Goal: Transaction & Acquisition: Purchase product/service

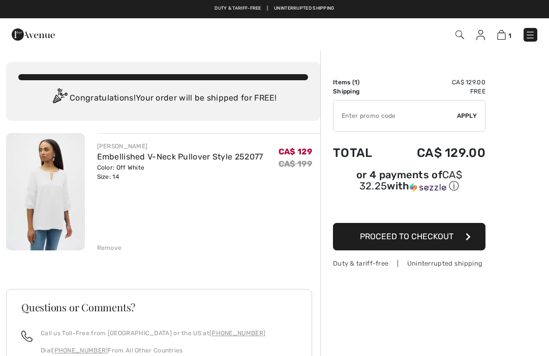
click at [381, 114] on input "TEXT" at bounding box center [394, 116] width 123 height 30
type input "FLASH15"
click at [472, 118] on span "Apply" at bounding box center [467, 115] width 20 height 9
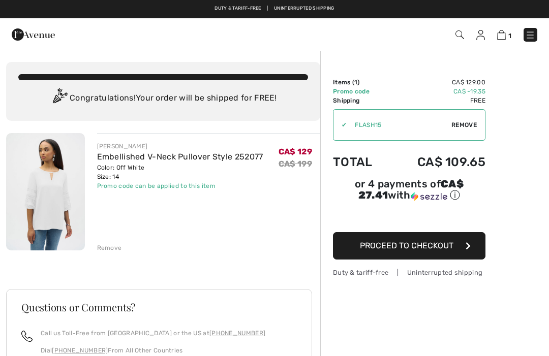
click at [426, 250] on span "Proceed to Checkout" at bounding box center [406, 246] width 93 height 10
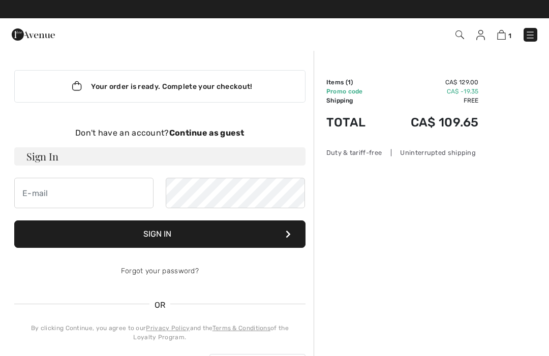
click at [207, 131] on strong "Continue as guest" at bounding box center [206, 133] width 75 height 10
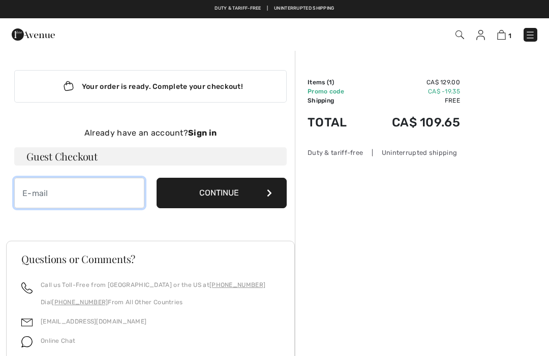
click at [85, 190] on input "email" at bounding box center [79, 193] width 130 height 30
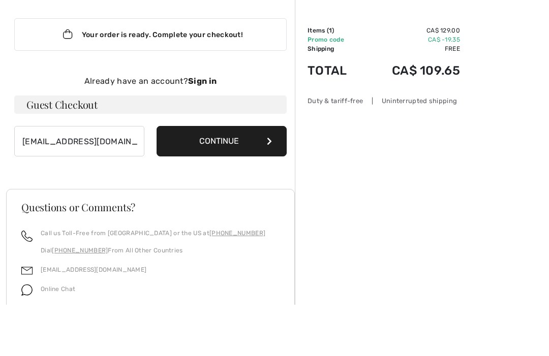
scroll to position [52, 0]
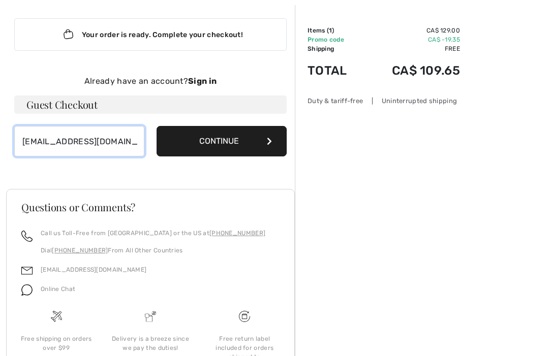
type input "cdpaulcarole@gmail.com"
click at [232, 143] on button "Continue" at bounding box center [221, 141] width 130 height 30
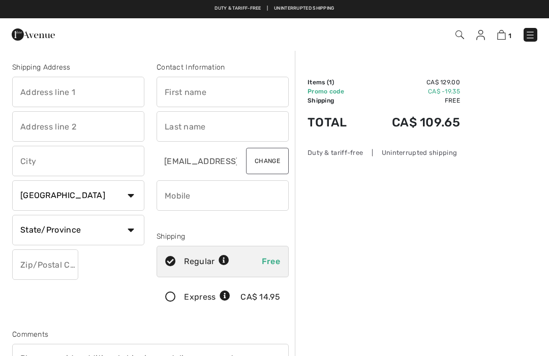
checkbox input "true"
click at [69, 85] on input "text" at bounding box center [78, 92] width 132 height 30
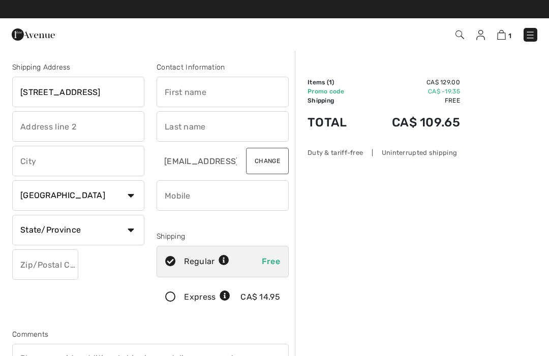
type input "[STREET_ADDRESS]"
click at [203, 89] on input "text" at bounding box center [222, 92] width 132 height 30
type input "Carole"
click at [184, 128] on input "text" at bounding box center [222, 126] width 132 height 30
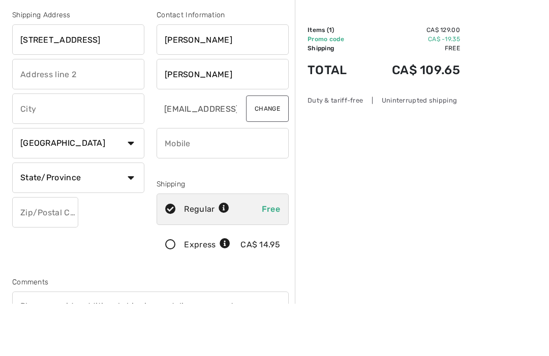
scroll to position [52, 0]
type input "Dion"
click at [61, 107] on input "text" at bounding box center [78, 108] width 132 height 30
type input "Grand Bend"
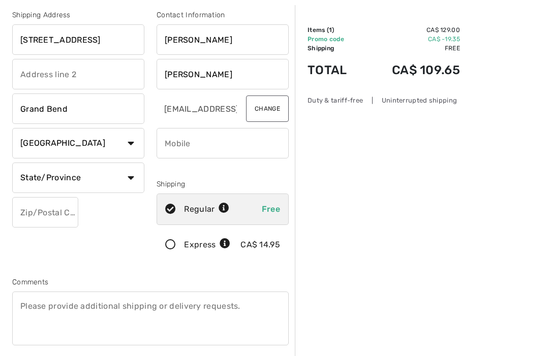
click at [124, 182] on select "State/Province Alberta British Columbia Manitoba New Brunswick Newfoundland and…" at bounding box center [78, 178] width 132 height 30
select select "ON"
click at [62, 212] on input "text" at bounding box center [45, 212] width 66 height 30
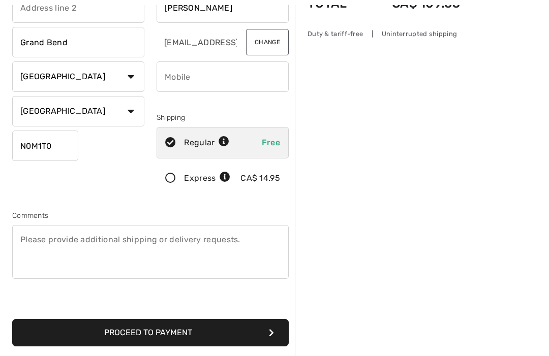
scroll to position [119, 0]
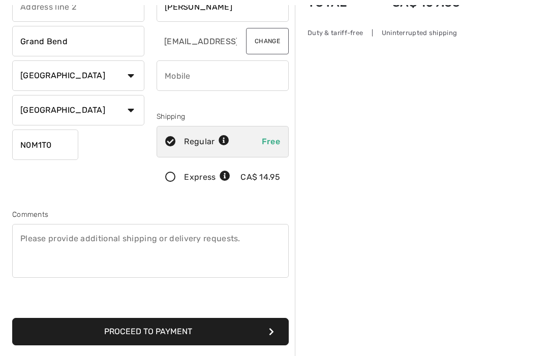
type input "N0M1T0"
click at [240, 330] on button "Proceed to Payment" at bounding box center [150, 331] width 276 height 27
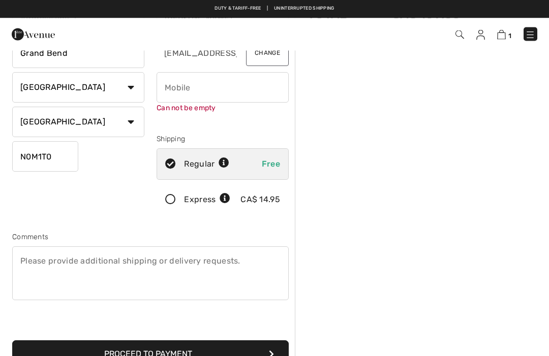
scroll to position [107, 0]
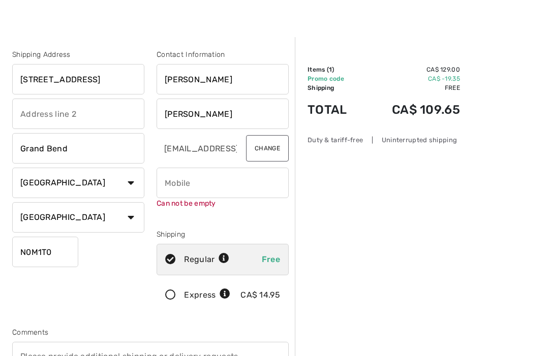
click at [204, 180] on input "phone" at bounding box center [222, 183] width 132 height 30
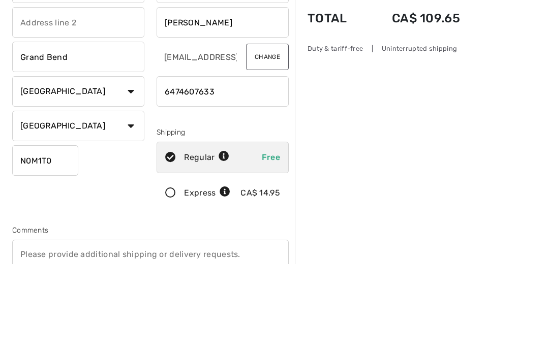
scroll to position [105, 0]
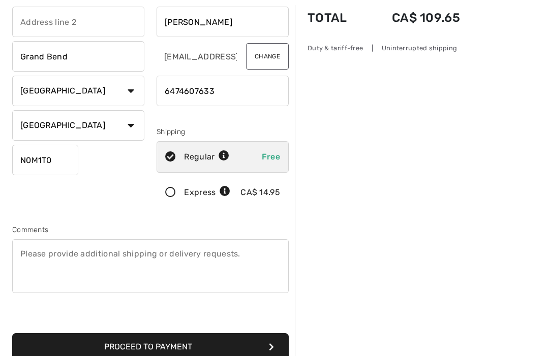
type input "6474607633"
click at [198, 345] on button "Proceed to Payment" at bounding box center [150, 346] width 276 height 27
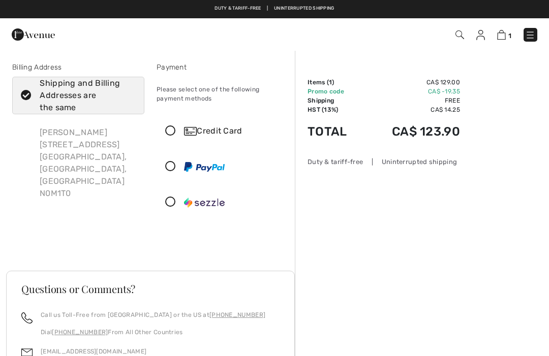
click at [181, 137] on div "Credit Card" at bounding box center [222, 131] width 131 height 30
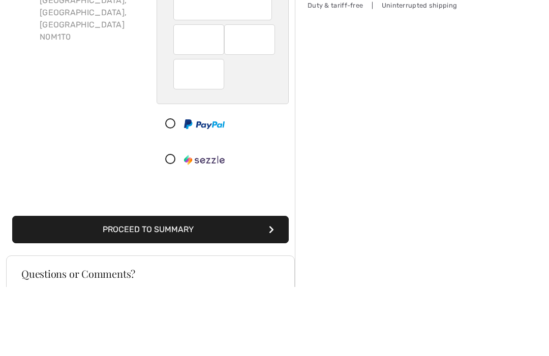
scroll to position [156, 0]
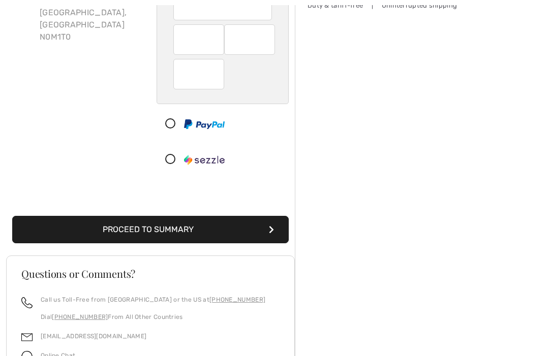
click at [247, 229] on button "Proceed to Summary" at bounding box center [150, 229] width 276 height 27
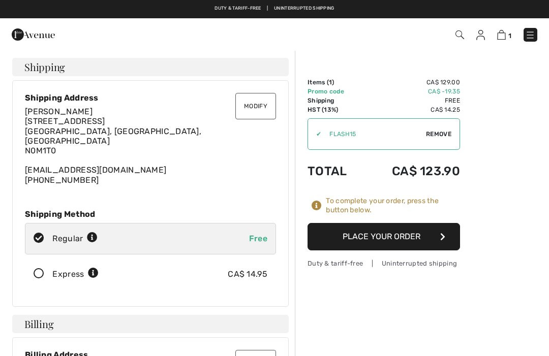
click at [409, 233] on button "Place Your Order" at bounding box center [383, 236] width 152 height 27
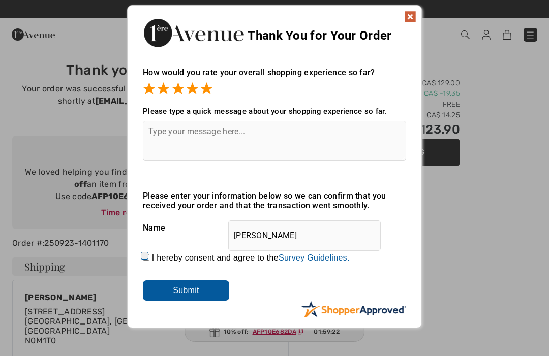
click at [200, 292] on input "Submit" at bounding box center [186, 290] width 86 height 20
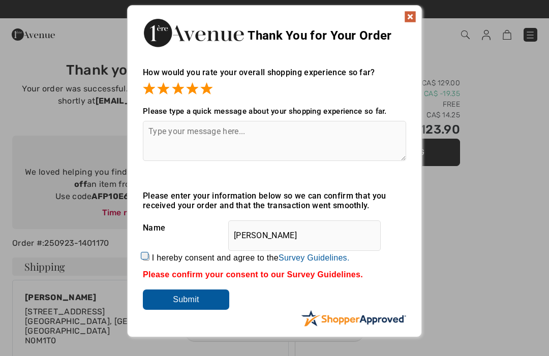
click at [170, 132] on textarea at bounding box center [274, 141] width 263 height 40
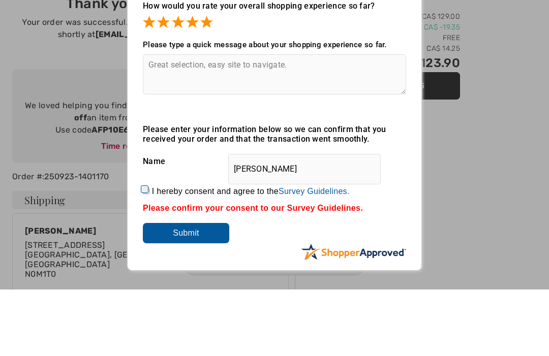
scroll to position [67, 0]
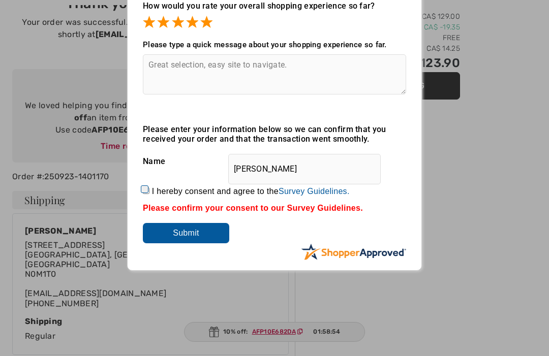
type textarea "Great selection, easy site to navigate."
click at [198, 233] on input "Submit" at bounding box center [186, 233] width 86 height 20
click at [149, 188] on input "I hereby consent and agree to the By submitting a review, you grant permission …" at bounding box center [146, 190] width 7 height 7
checkbox input "true"
click at [201, 233] on input "Submit" at bounding box center [186, 233] width 86 height 20
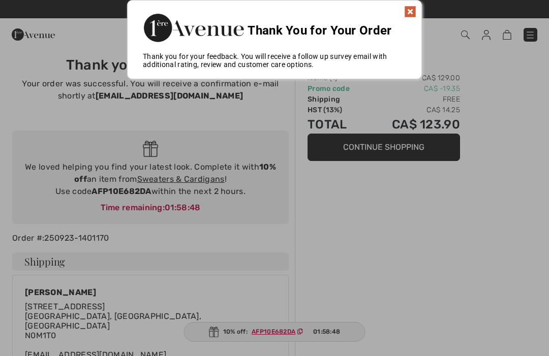
scroll to position [0, 0]
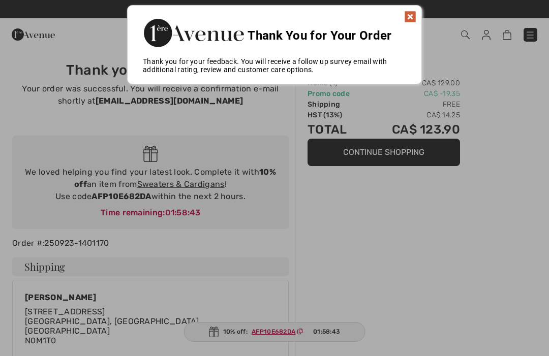
click at [411, 14] on img at bounding box center [410, 17] width 12 height 12
